Goal: Task Accomplishment & Management: Use online tool/utility

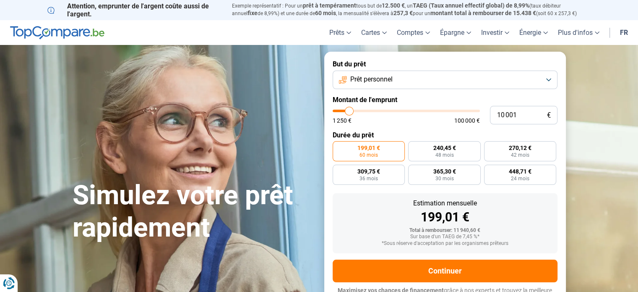
click at [508, 125] on form "But du prêt Prêt personnel Montant de l'emprunt 10 001 € 1 250 € 100 000 € Duré…" at bounding box center [445, 181] width 242 height 259
click at [508, 121] on input "10 001" at bounding box center [524, 115] width 68 height 18
type input "1 001"
type input "1250"
type input "100"
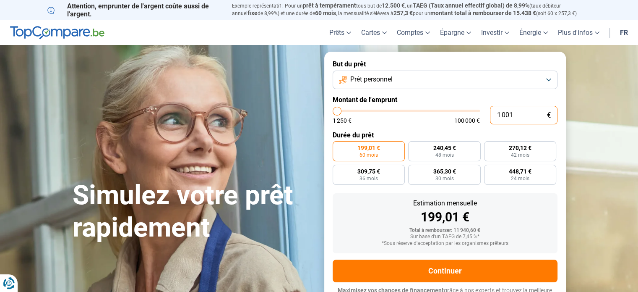
type input "1250"
type input "10"
type input "1250"
type input "1"
type input "1250"
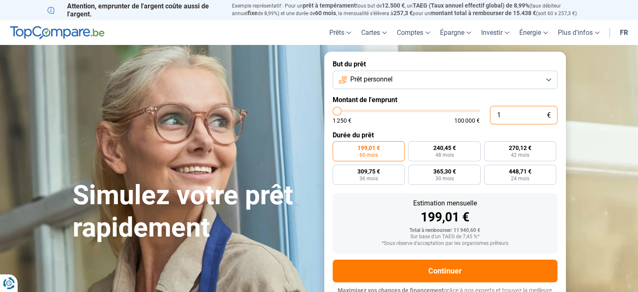
type input "0"
type input "1250"
type input "3"
type input "1250"
type input "32"
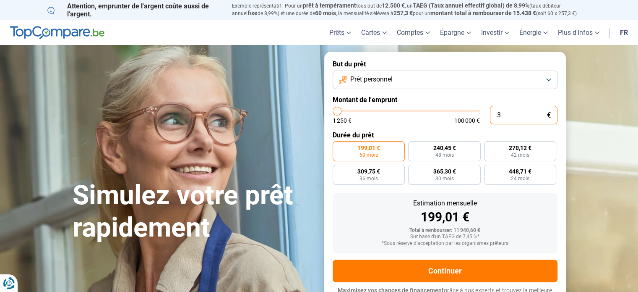
type input "1250"
type input "324"
type input "1250"
type input "3 240"
type input "3250"
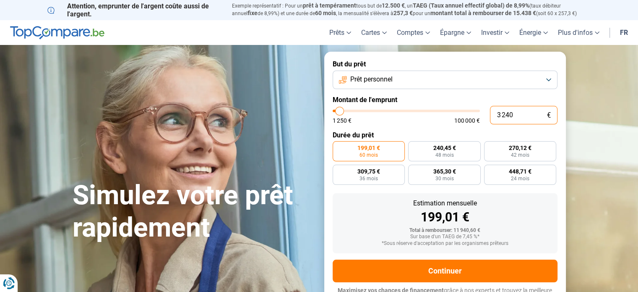
type input "32 400"
type input "32500"
radio input "false"
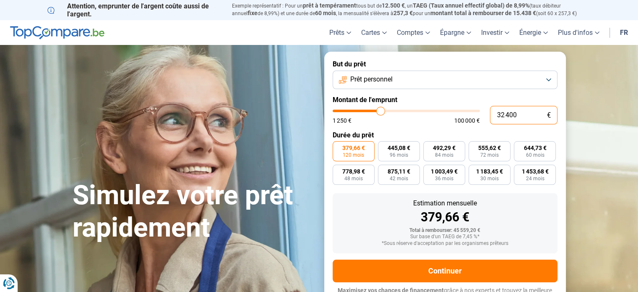
scroll to position [11, 0]
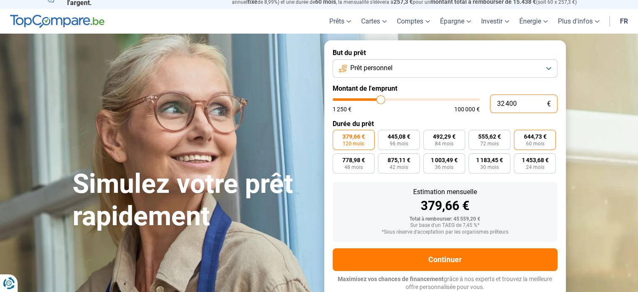
type input "32 400"
click at [537, 144] on span "60 mois" at bounding box center [535, 143] width 18 height 5
click at [519, 135] on input "644,73 € 60 mois" at bounding box center [516, 132] width 5 height 5
radio input "true"
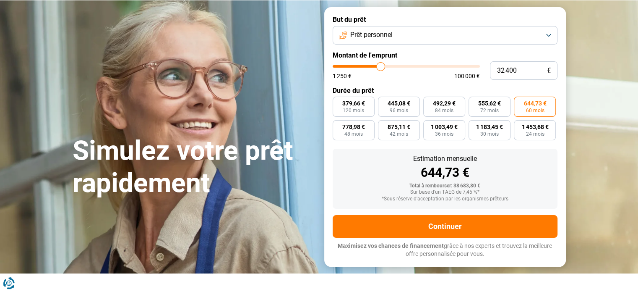
scroll to position [45, 0]
